Goal: Find specific page/section: Find specific page/section

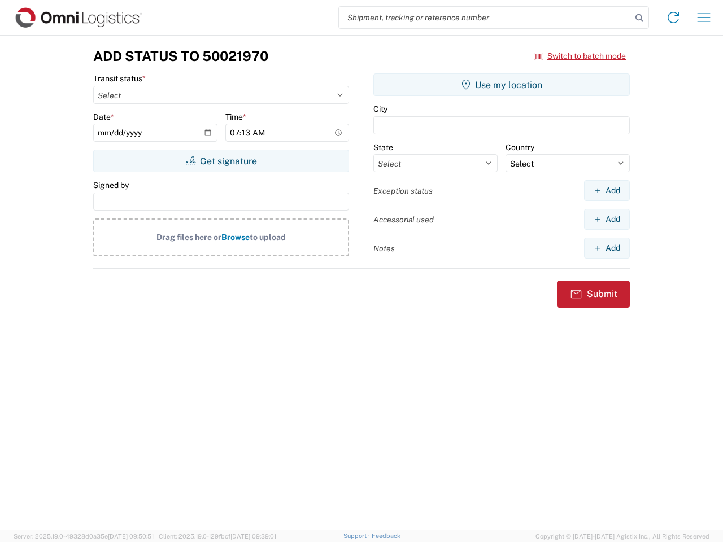
click at [485, 17] on input "search" at bounding box center [485, 17] width 292 height 21
click at [639, 18] on icon at bounding box center [639, 18] width 16 height 16
click at [673, 17] on icon at bounding box center [673, 17] width 18 height 18
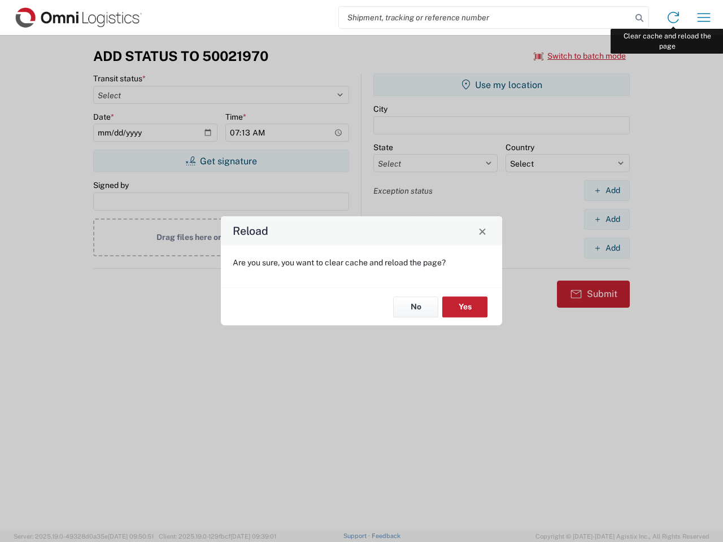
click at [703, 17] on div "Reload Are you sure, you want to clear cache and reload the page? No Yes" at bounding box center [361, 271] width 723 height 542
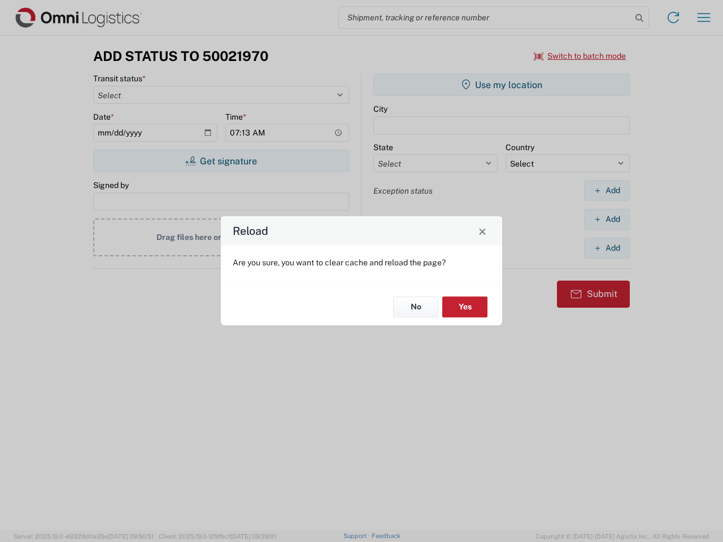
click at [580, 56] on div "Reload Are you sure, you want to clear cache and reload the page? No Yes" at bounding box center [361, 271] width 723 height 542
click at [221, 161] on div "Reload Are you sure, you want to clear cache and reload the page? No Yes" at bounding box center [361, 271] width 723 height 542
click at [501, 85] on div "Reload Are you sure, you want to clear cache and reload the page? No Yes" at bounding box center [361, 271] width 723 height 542
click at [606, 190] on div "Reload Are you sure, you want to clear cache and reload the page? No Yes" at bounding box center [361, 271] width 723 height 542
click at [606, 219] on div "Reload Are you sure, you want to clear cache and reload the page? No Yes" at bounding box center [361, 271] width 723 height 542
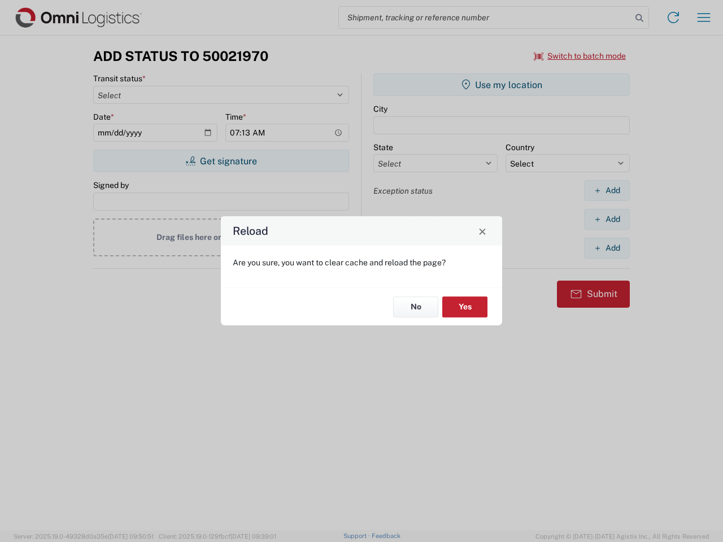
click at [606, 248] on div "Reload Are you sure, you want to clear cache and reload the page? No Yes" at bounding box center [361, 271] width 723 height 542
